Goal: Information Seeking & Learning: Learn about a topic

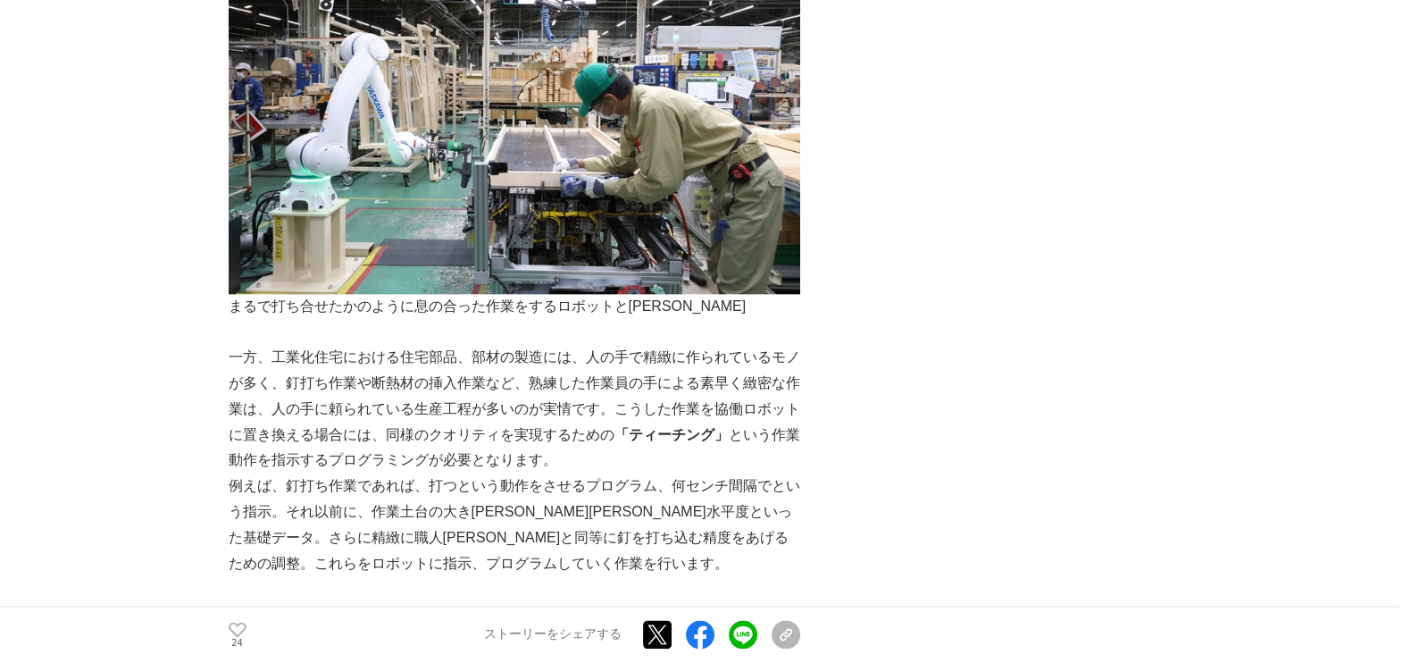
scroll to position [2901, 0]
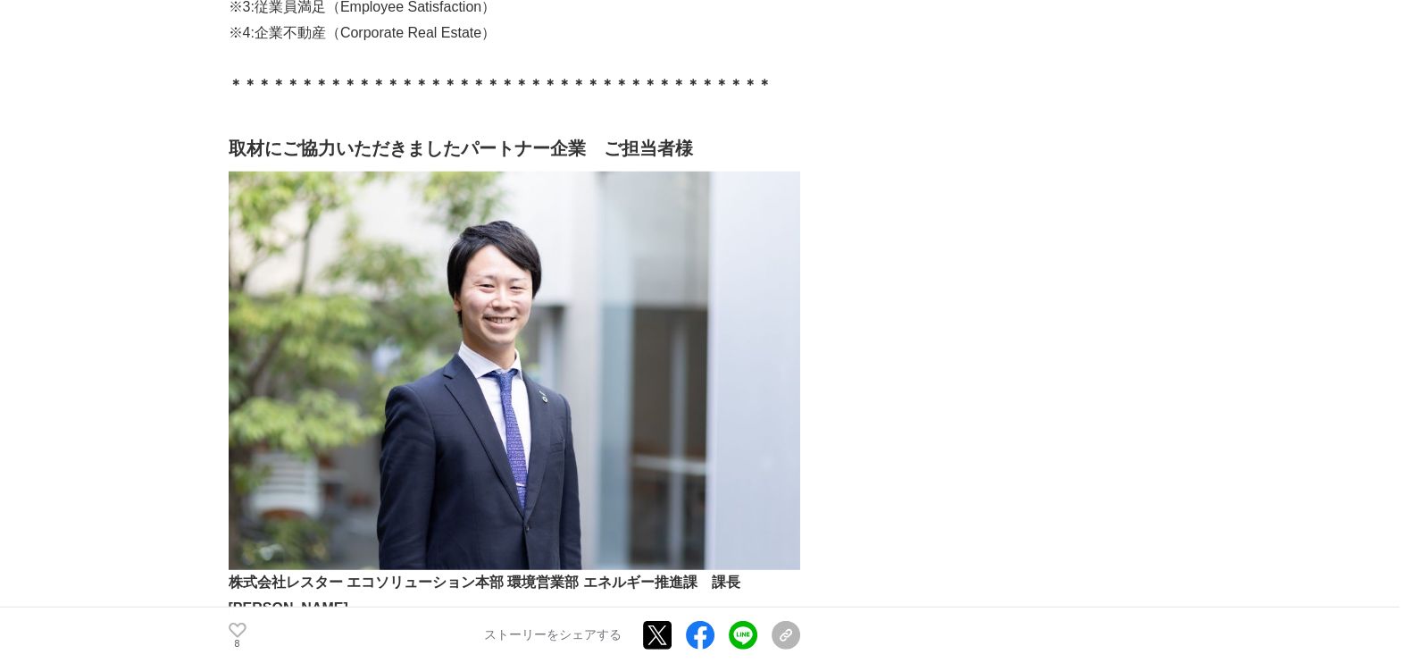
scroll to position [6473, 0]
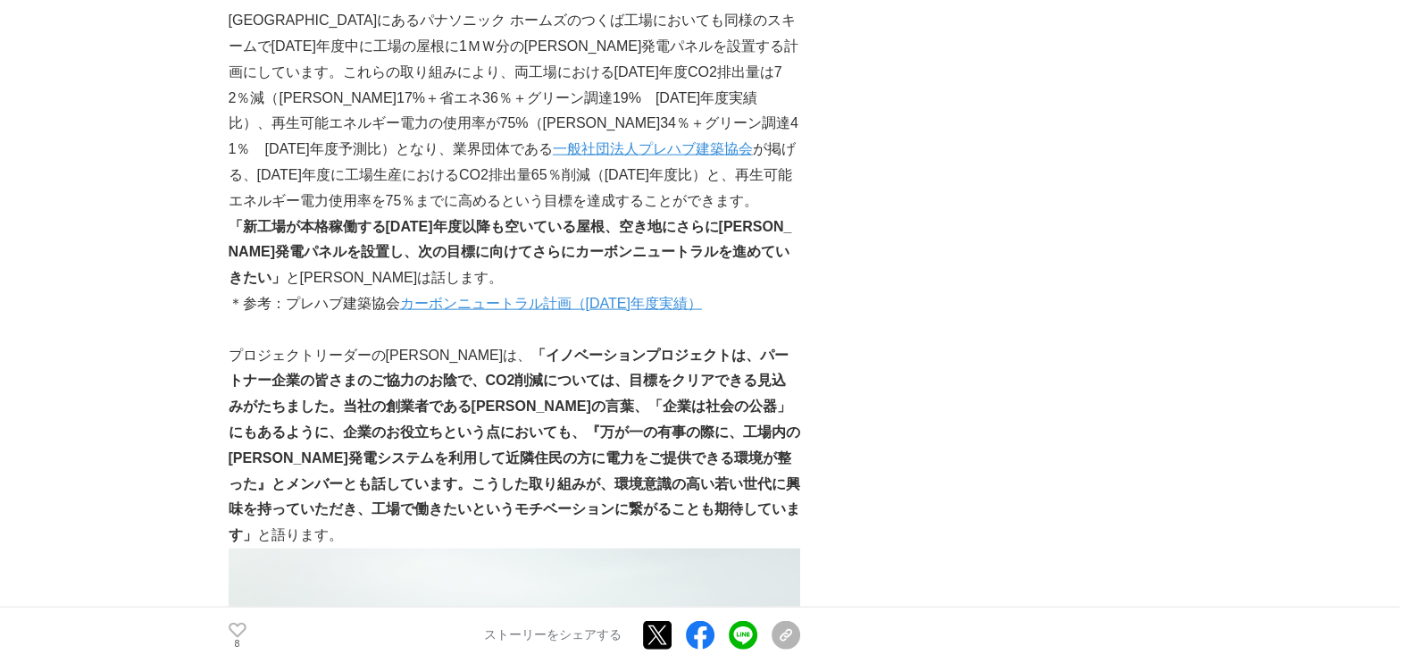
scroll to position [4577, 0]
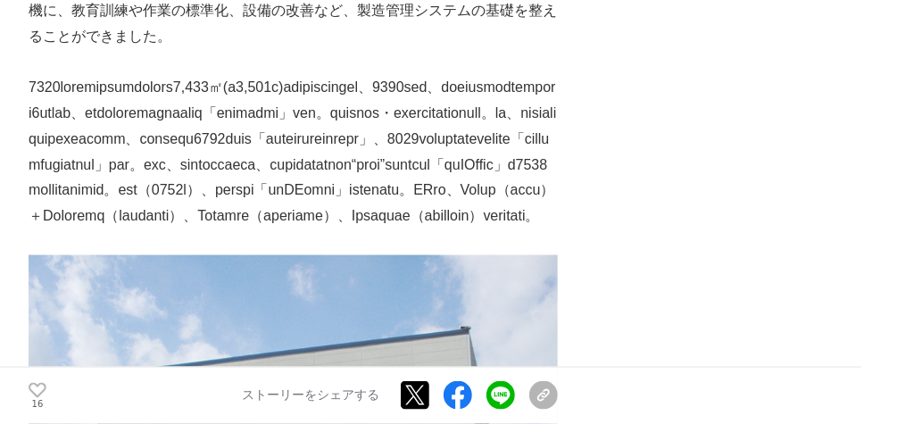
scroll to position [3644, 0]
